Goal: Navigation & Orientation: Find specific page/section

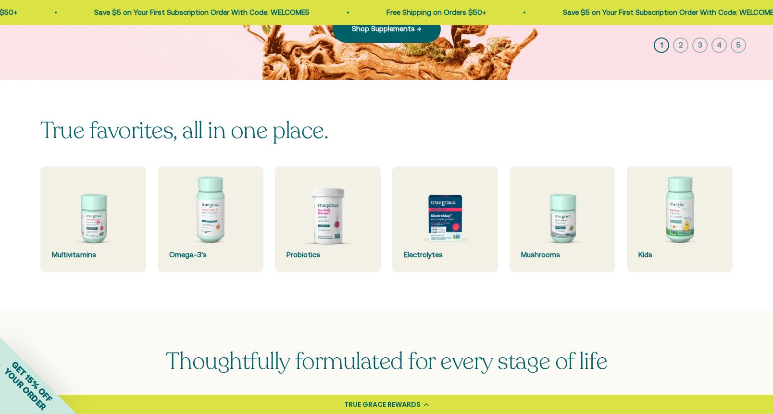
scroll to position [223, 0]
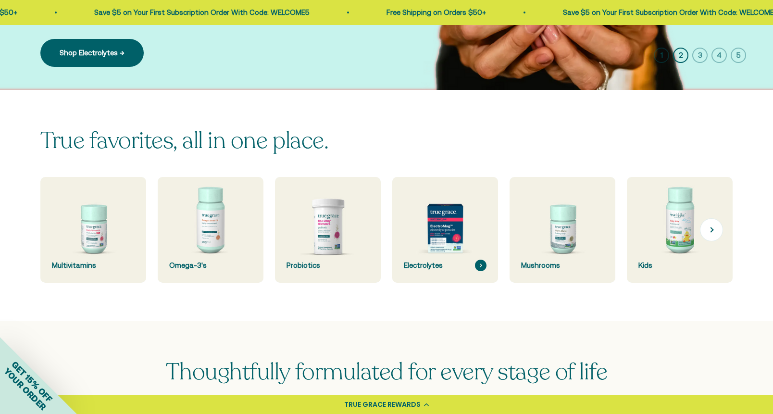
click at [447, 214] on img at bounding box center [445, 230] width 112 height 112
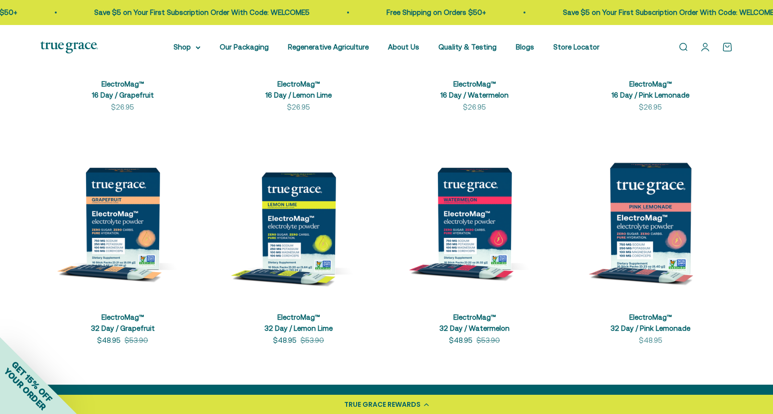
scroll to position [462, 0]
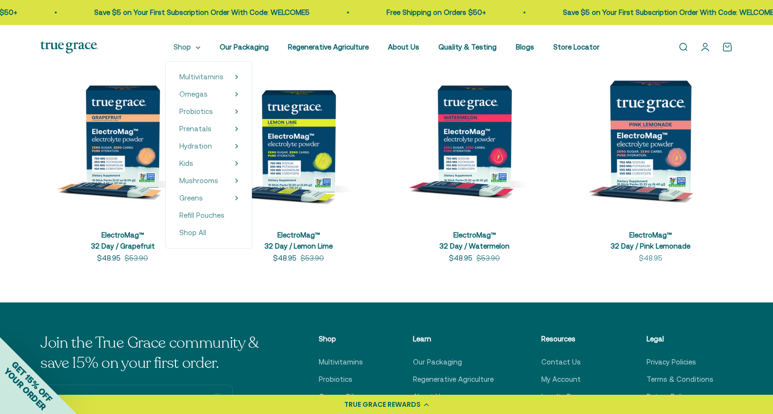
click at [199, 46] on summary "Shop" at bounding box center [187, 47] width 27 height 12
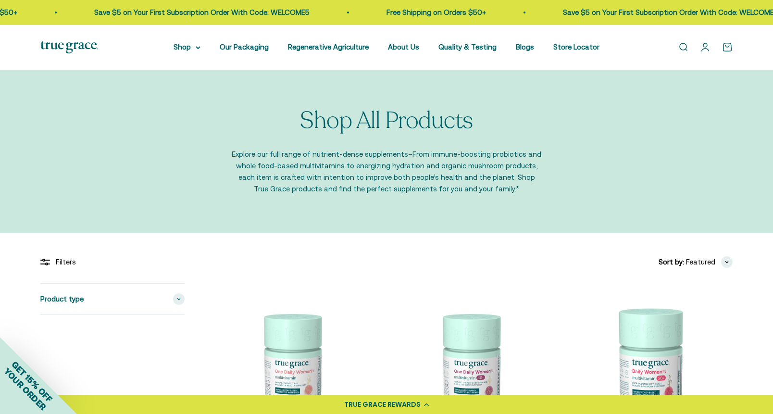
click at [70, 45] on img at bounding box center [69, 47] width 58 height 12
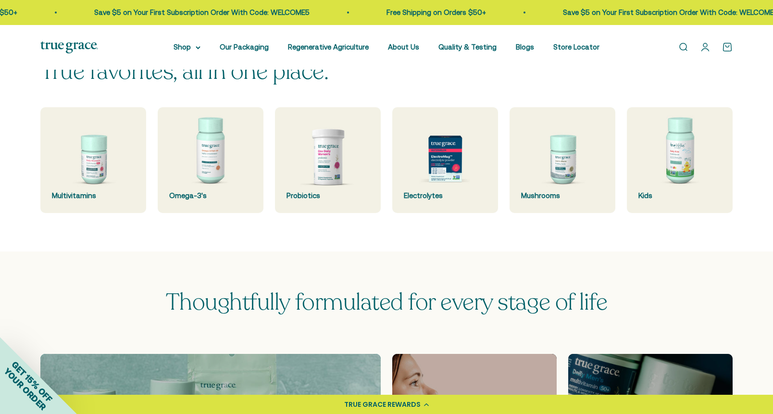
scroll to position [274, 0]
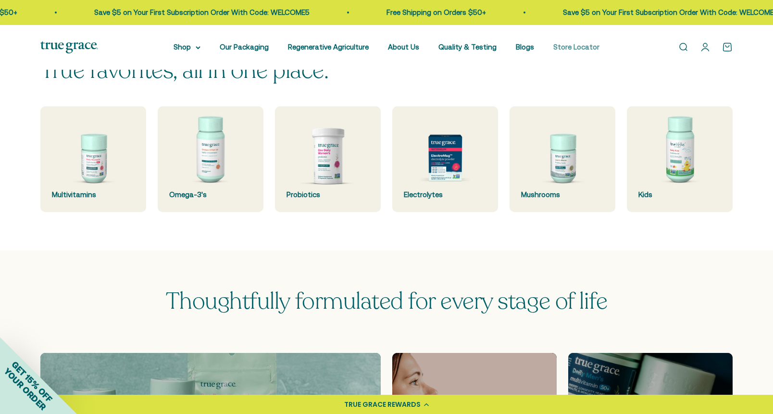
click at [567, 50] on link "Store Locator" at bounding box center [576, 47] width 46 height 8
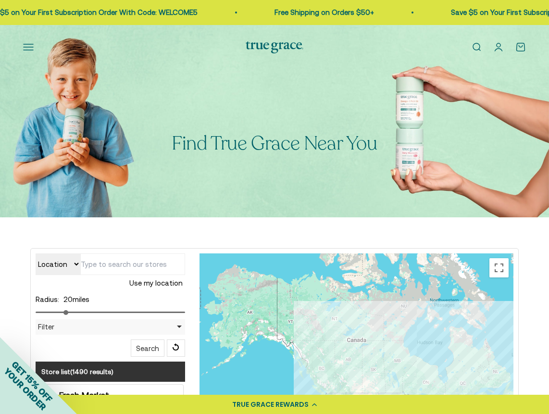
click at [271, 42] on img at bounding box center [275, 47] width 58 height 12
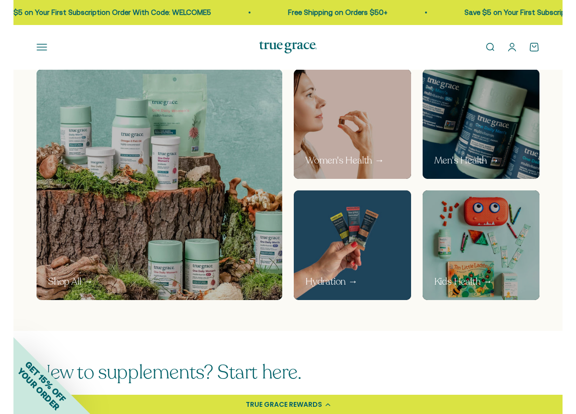
scroll to position [457, 0]
